Goal: Information Seeking & Learning: Find specific fact

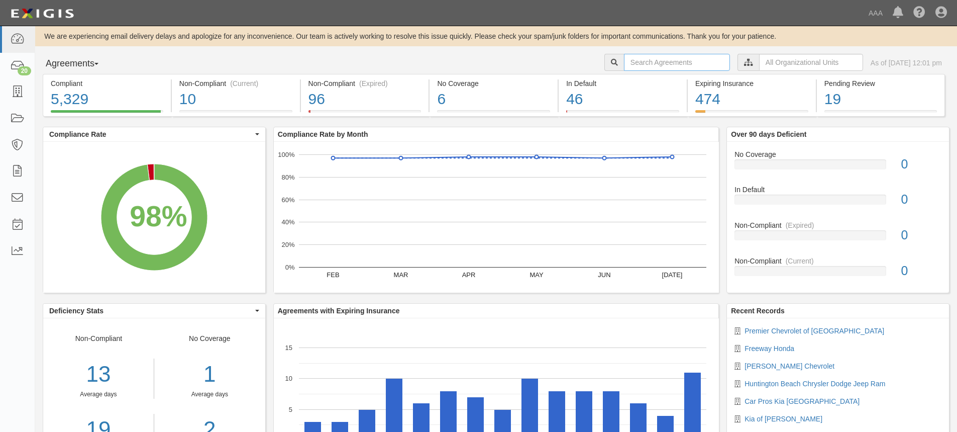
click at [624, 65] on input "text" at bounding box center [677, 62] width 106 height 17
click at [21, 169] on icon at bounding box center [17, 172] width 14 height 12
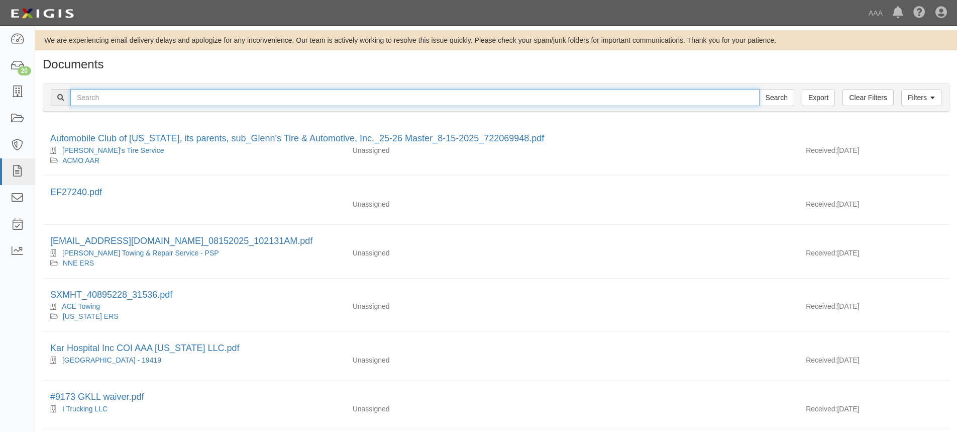
click at [92, 91] on input "text" at bounding box center [414, 97] width 689 height 17
type input "[PERSON_NAME] Chevrolet"
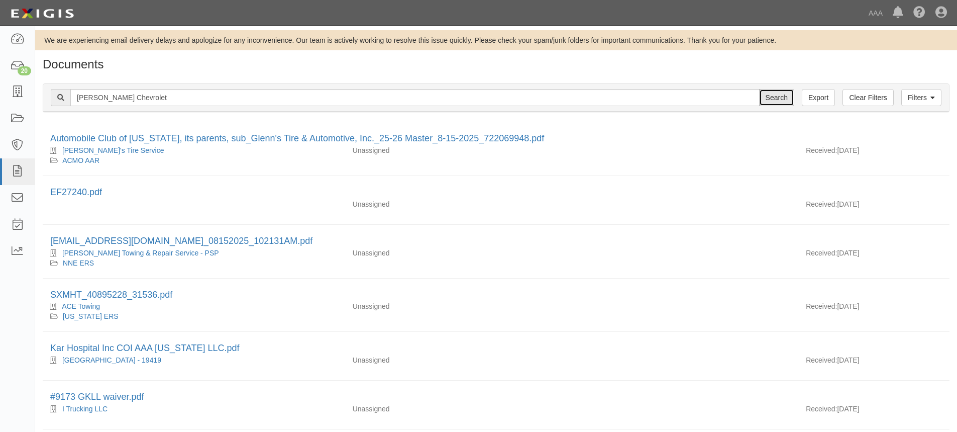
click at [778, 95] on input "Search" at bounding box center [776, 97] width 35 height 17
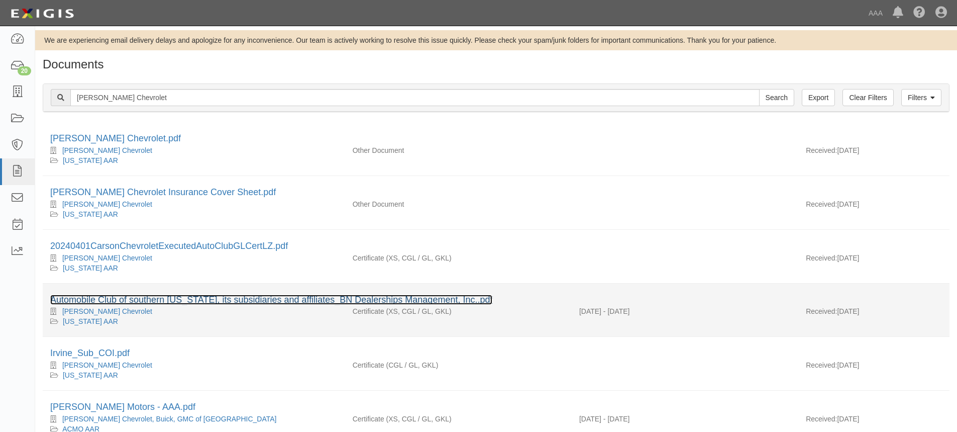
click at [182, 299] on link "Automobile Club of southern California, its subsidiaries and affiliates_BN Deal…" at bounding box center [271, 299] width 442 height 10
